Goal: Navigation & Orientation: Find specific page/section

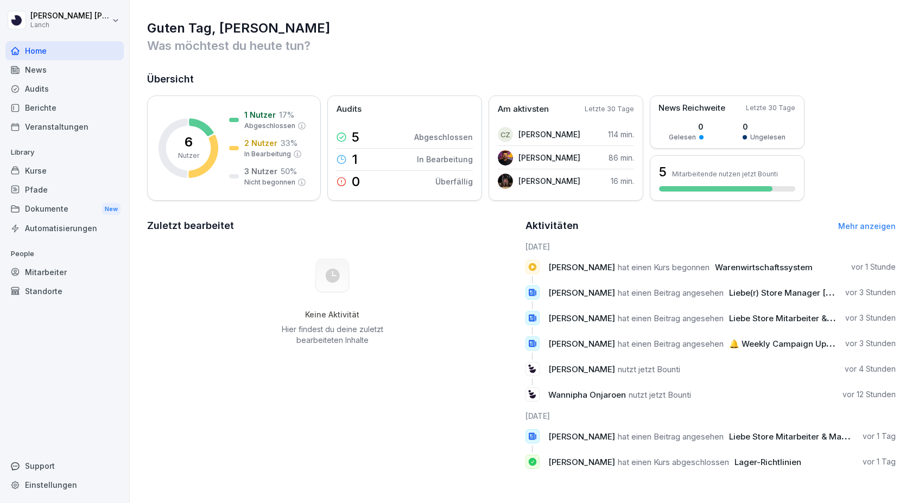
click at [31, 171] on div "Kurse" at bounding box center [64, 170] width 118 height 19
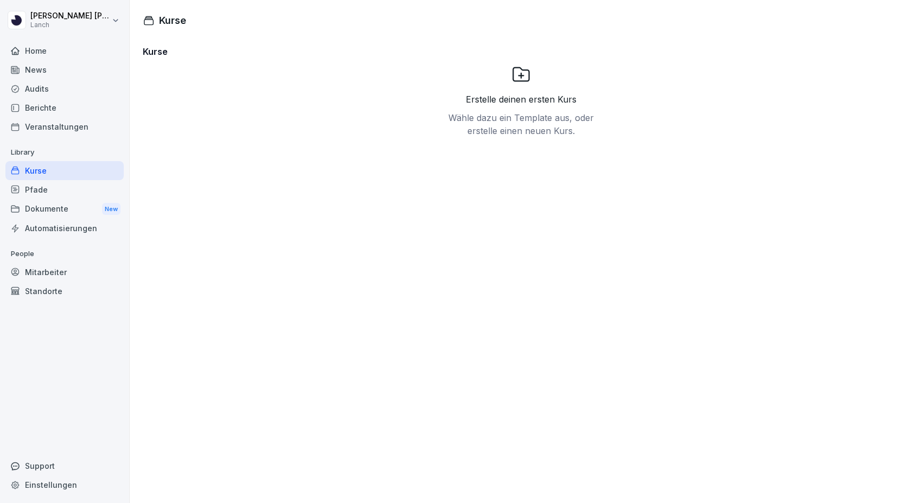
click at [39, 186] on div "Pfade" at bounding box center [64, 189] width 118 height 19
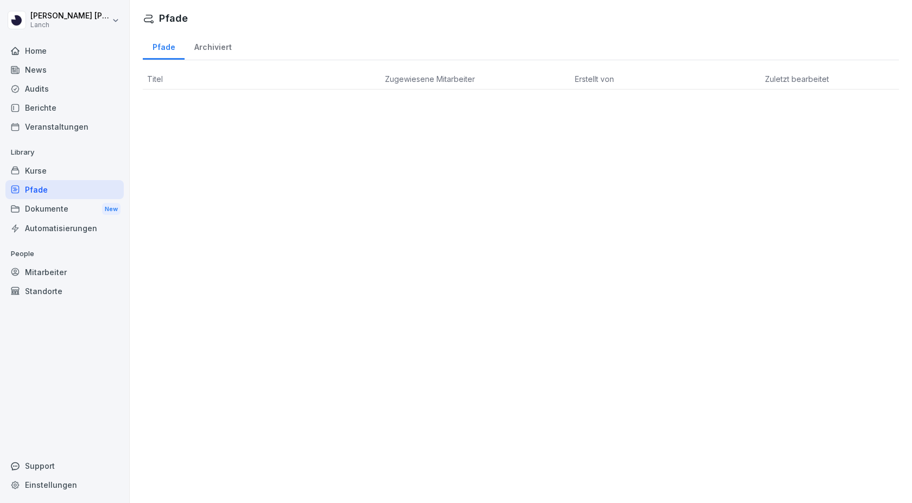
click at [23, 50] on div "Home" at bounding box center [64, 50] width 118 height 19
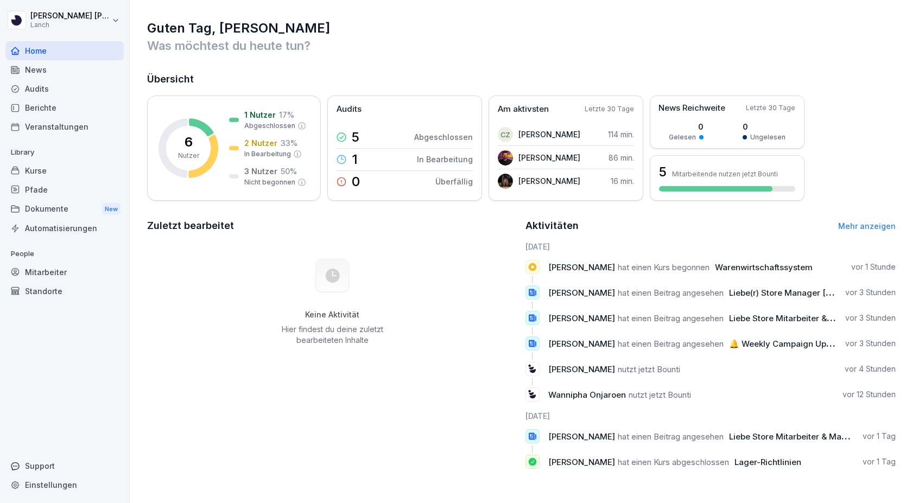
scroll to position [2, 0]
click at [26, 67] on div "News" at bounding box center [64, 69] width 118 height 19
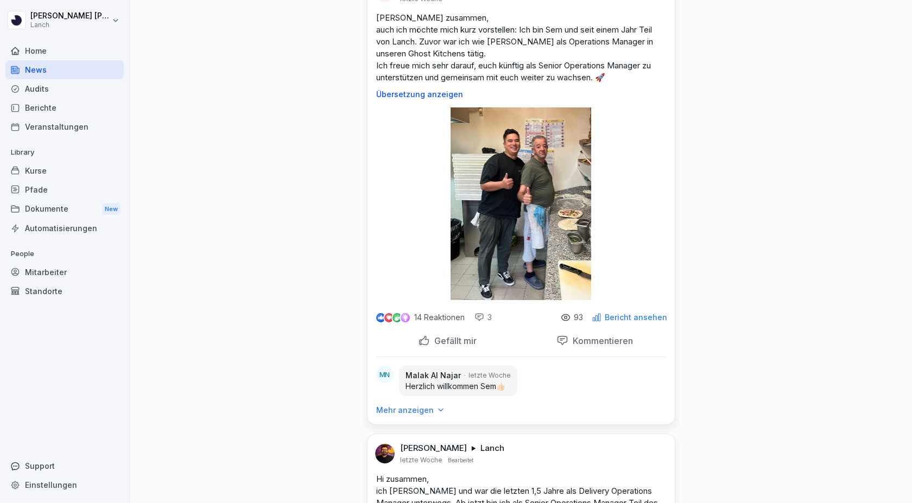
scroll to position [1086, 0]
click at [24, 88] on div "Audits" at bounding box center [64, 88] width 118 height 19
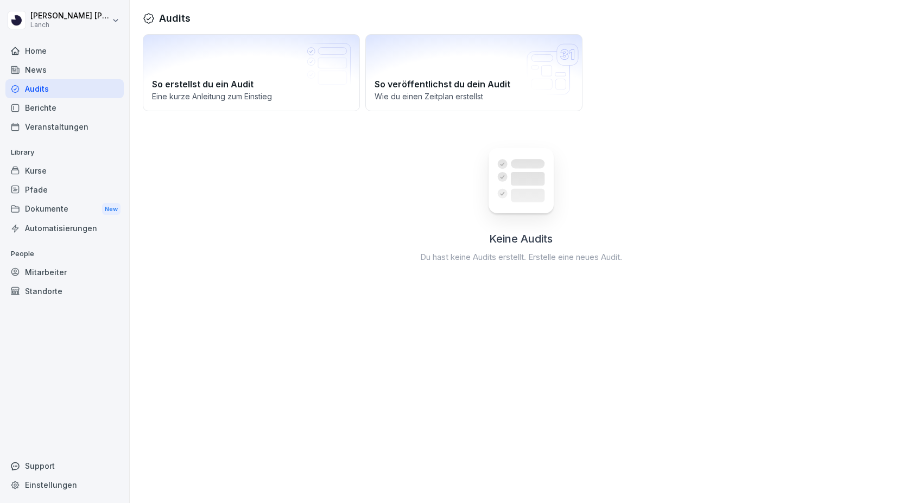
click at [41, 107] on div "Berichte" at bounding box center [64, 107] width 118 height 19
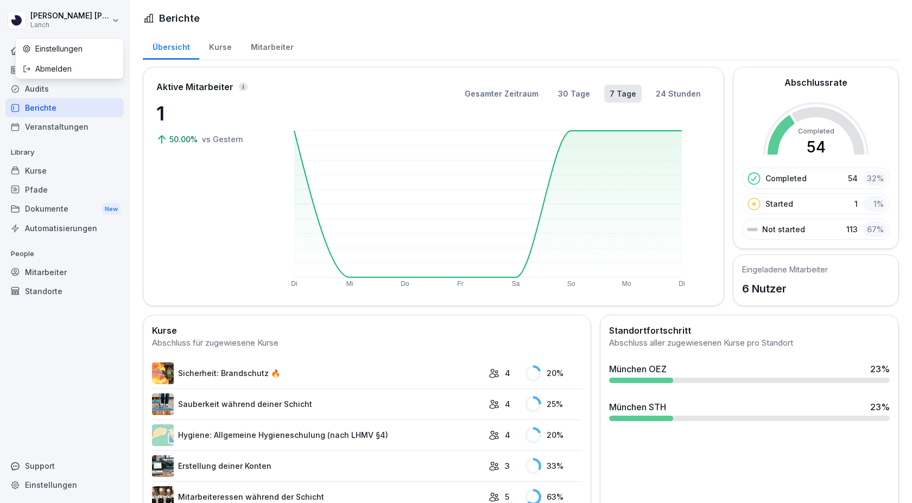
click at [47, 23] on html "[PERSON_NAME] Home News Audits Berichte Veranstaltungen Library Kurse Pfade Dok…" at bounding box center [456, 251] width 912 height 503
click at [116, 21] on html "[PERSON_NAME] Home News Audits Berichte Veranstaltungen Library Kurse Pfade Dok…" at bounding box center [456, 251] width 912 height 503
click at [55, 51] on div "Einstellungen" at bounding box center [69, 49] width 107 height 20
select select "**"
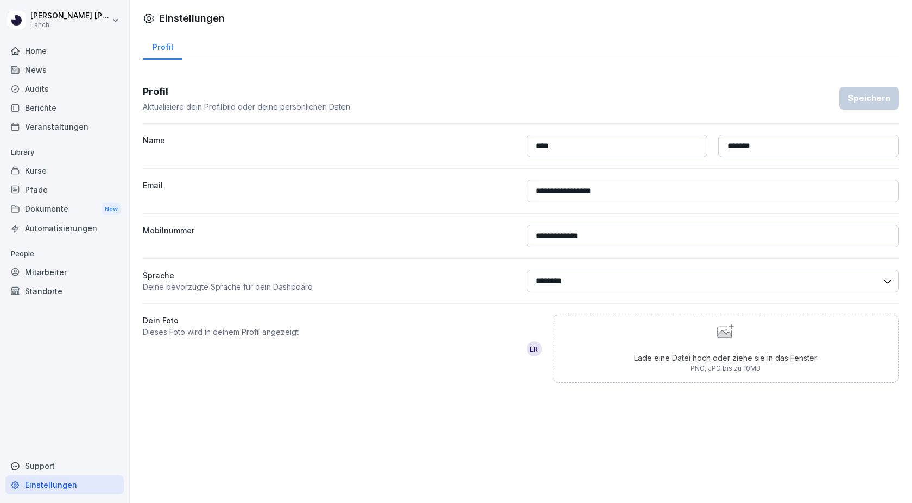
click at [31, 170] on div "Kurse" at bounding box center [64, 170] width 118 height 19
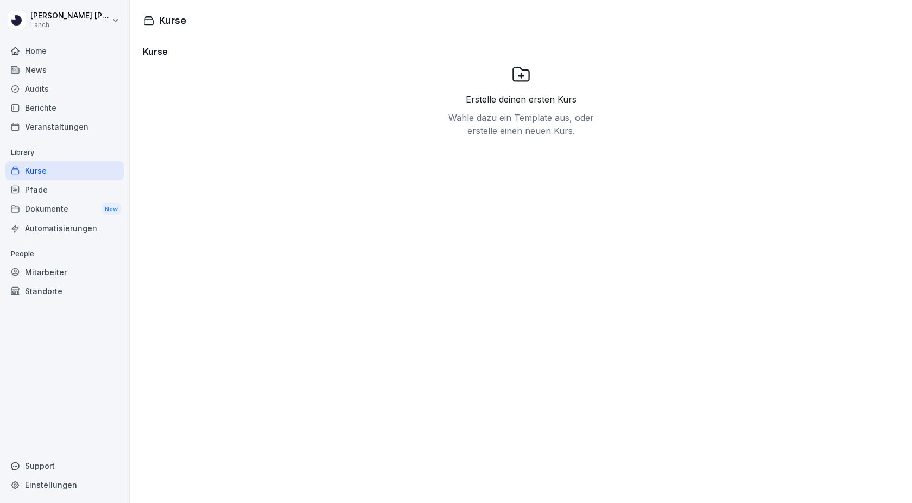
click at [31, 189] on div "Pfade" at bounding box center [64, 189] width 118 height 19
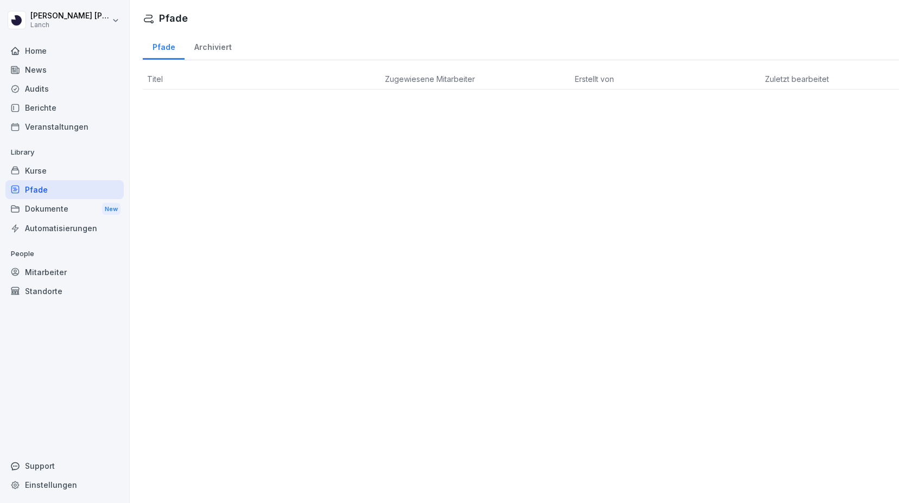
click at [40, 205] on div "Dokumente New" at bounding box center [64, 209] width 118 height 20
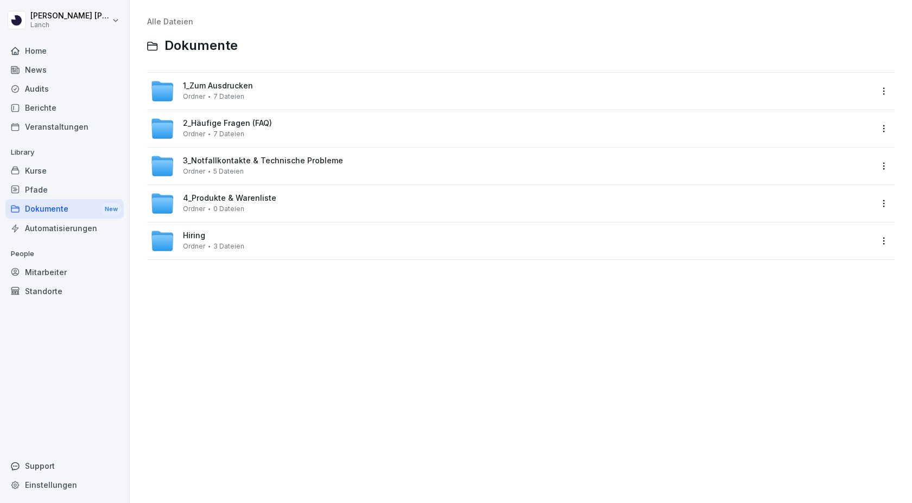
click at [196, 84] on span "1_Zum Ausdrucken" at bounding box center [218, 85] width 70 height 9
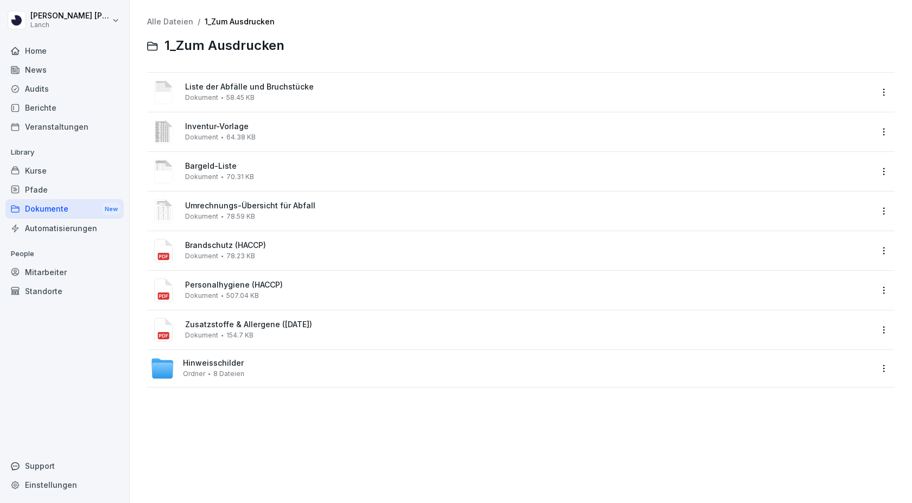
click at [43, 288] on div "Standorte" at bounding box center [64, 291] width 118 height 19
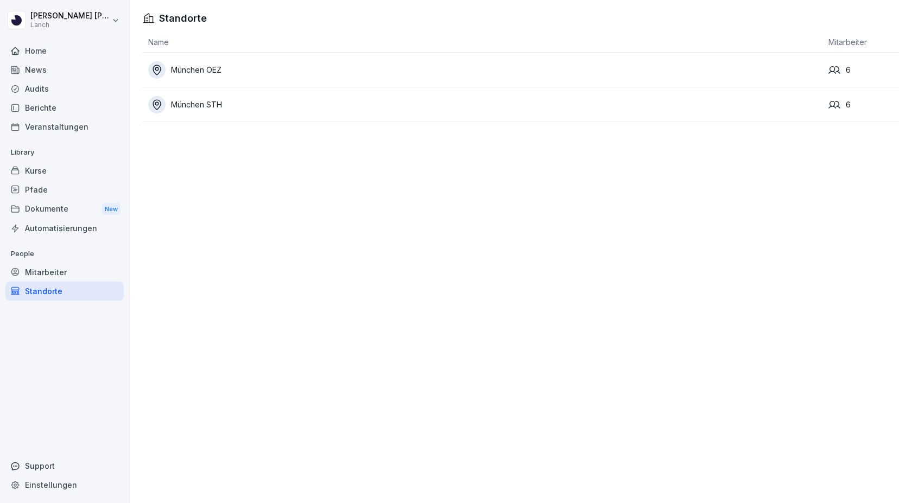
click at [202, 74] on div "München OEZ" at bounding box center [485, 69] width 675 height 17
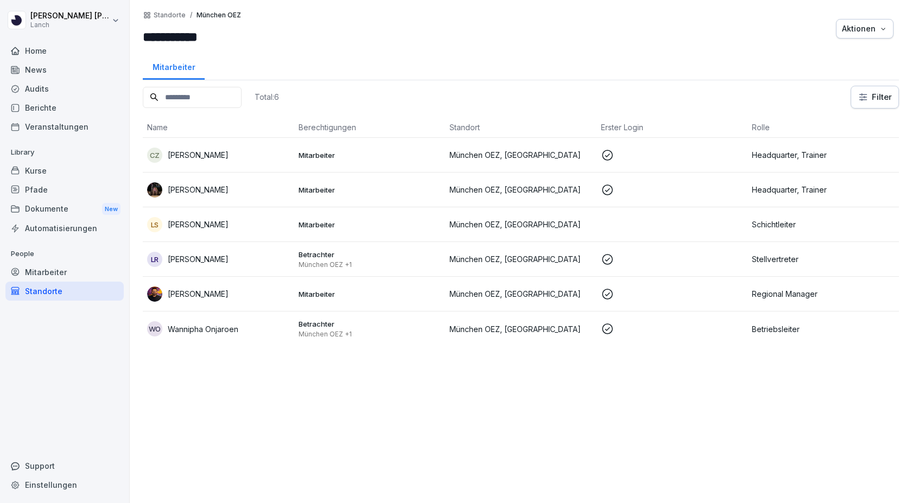
click at [37, 292] on div "Standorte" at bounding box center [64, 291] width 118 height 19
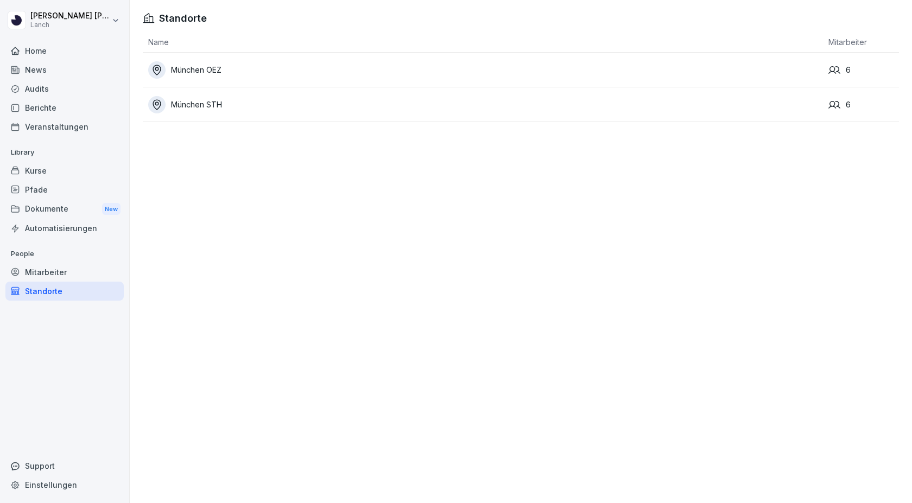
click at [185, 106] on div "München STH" at bounding box center [485, 104] width 675 height 17
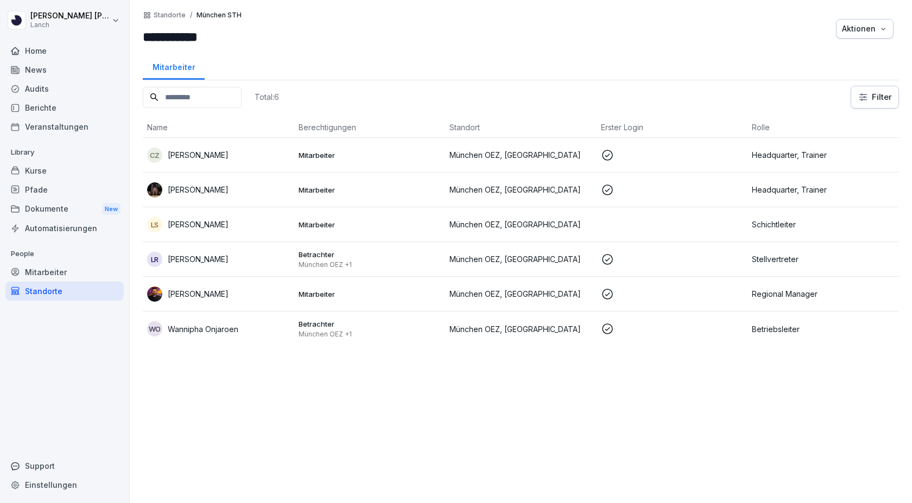
click at [157, 192] on img at bounding box center [154, 189] width 15 height 15
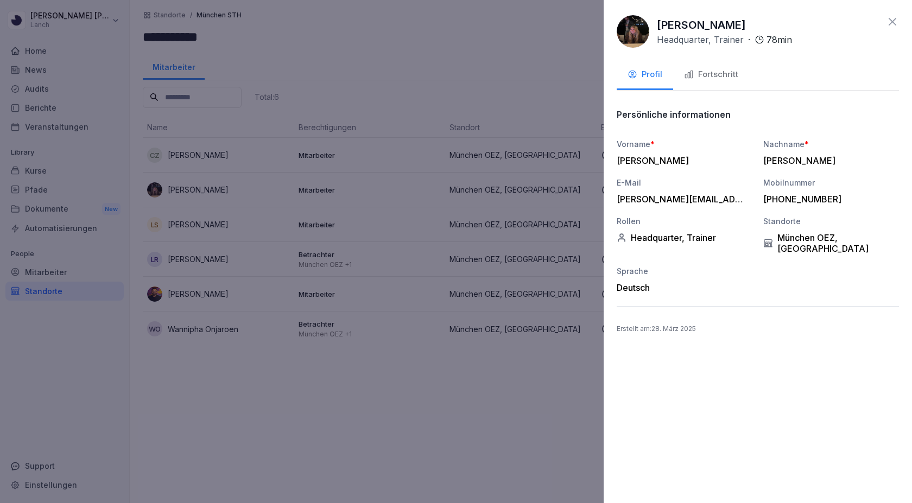
click at [702, 79] on div "Fortschritt" at bounding box center [711, 74] width 54 height 12
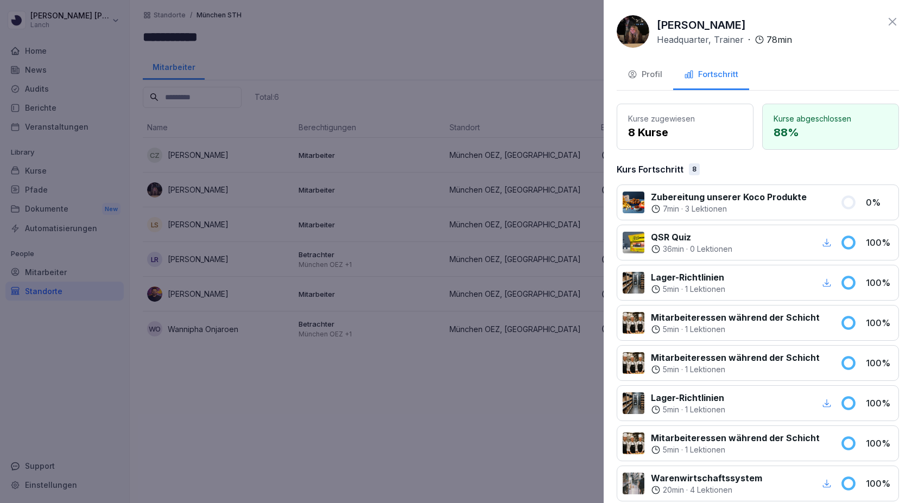
click at [642, 28] on img at bounding box center [633, 31] width 33 height 33
click at [887, 18] on icon at bounding box center [892, 21] width 13 height 13
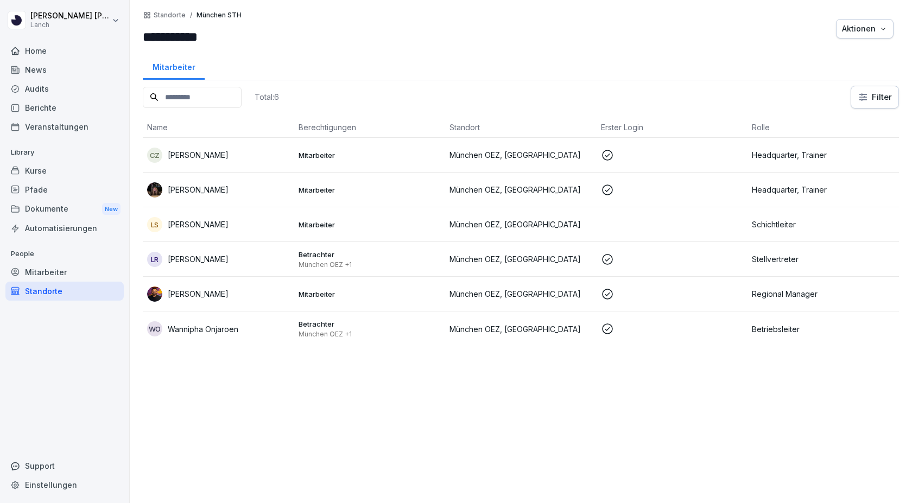
click at [204, 156] on p "[PERSON_NAME]" at bounding box center [198, 154] width 61 height 11
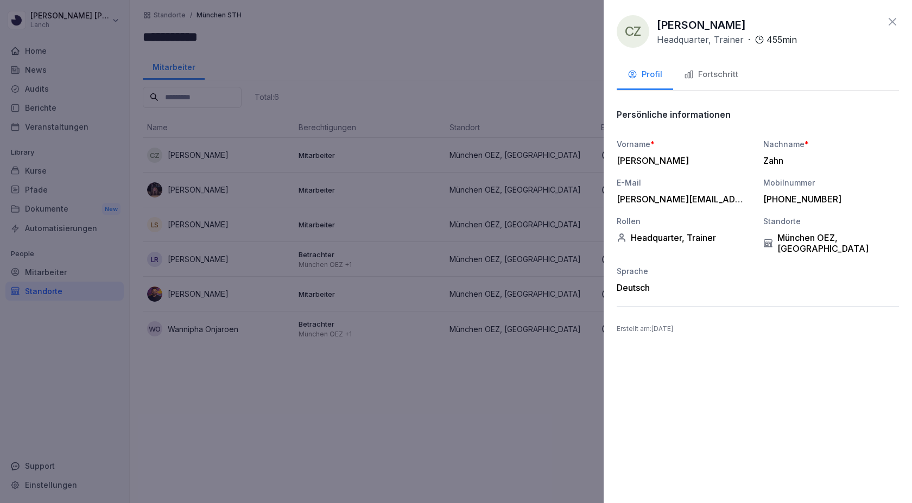
click at [711, 75] on div "Fortschritt" at bounding box center [711, 74] width 54 height 12
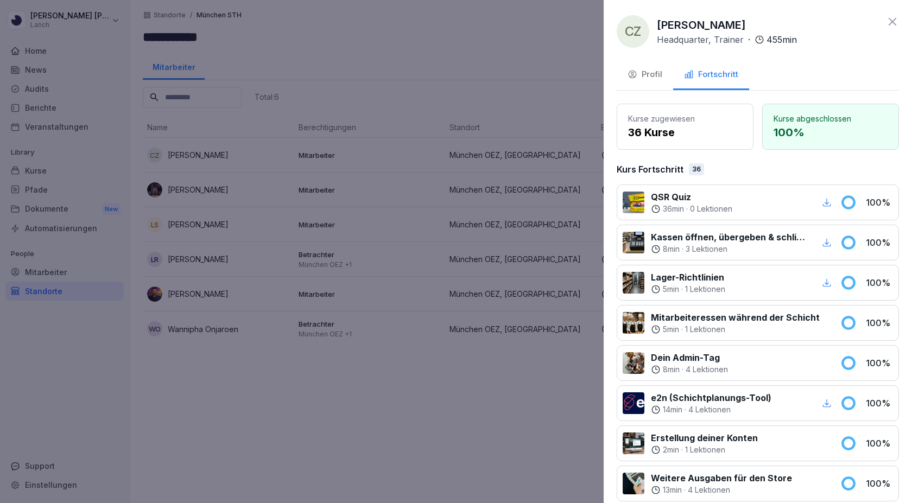
click at [789, 40] on p "455 min" at bounding box center [782, 39] width 30 height 13
click at [886, 20] on icon at bounding box center [892, 21] width 13 height 13
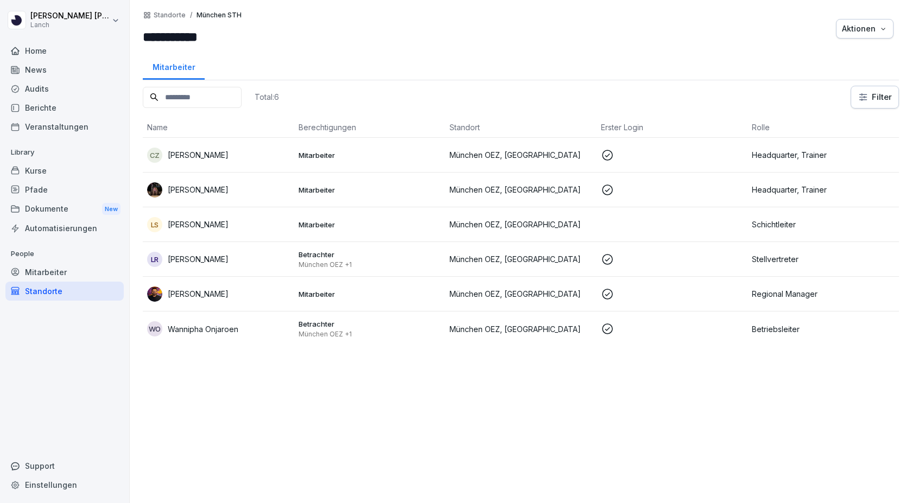
click at [34, 174] on div "Kurse" at bounding box center [64, 170] width 118 height 19
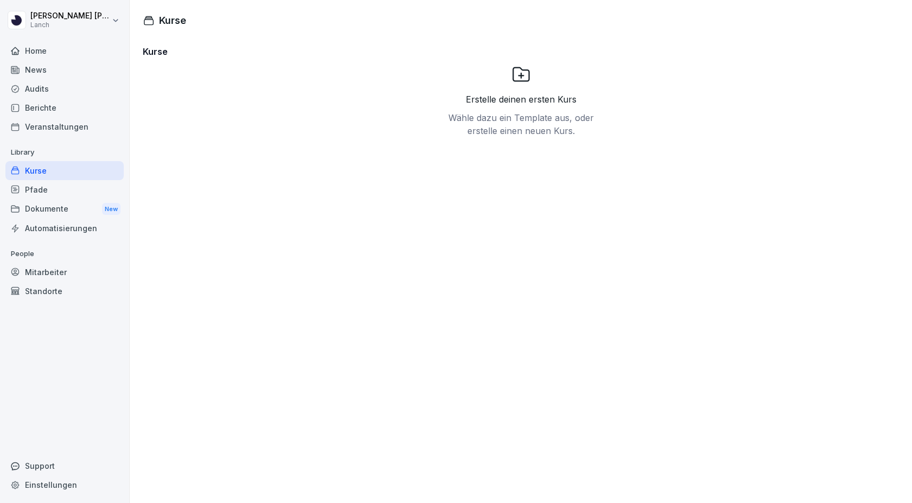
click at [159, 53] on h3 "Kurse" at bounding box center [521, 51] width 756 height 13
click at [51, 15] on html "[PERSON_NAME] Home News Audits Berichte Veranstaltungen Library Kurse Pfade Dok…" at bounding box center [456, 251] width 912 height 503
click at [14, 24] on html "[PERSON_NAME] Home News Audits Berichte Veranstaltungen Library Kurse Pfade Dok…" at bounding box center [456, 251] width 912 height 503
click at [53, 49] on div "Einstellungen" at bounding box center [69, 49] width 107 height 20
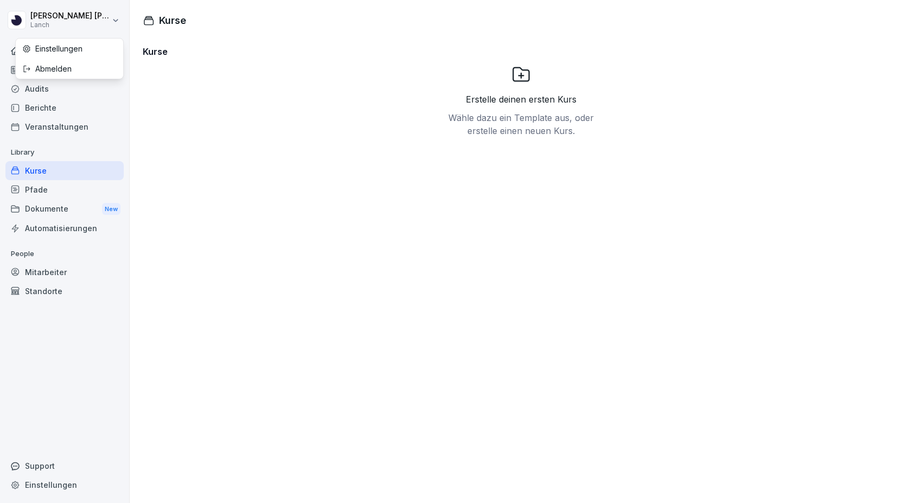
select select "**"
